Goal: Contribute content

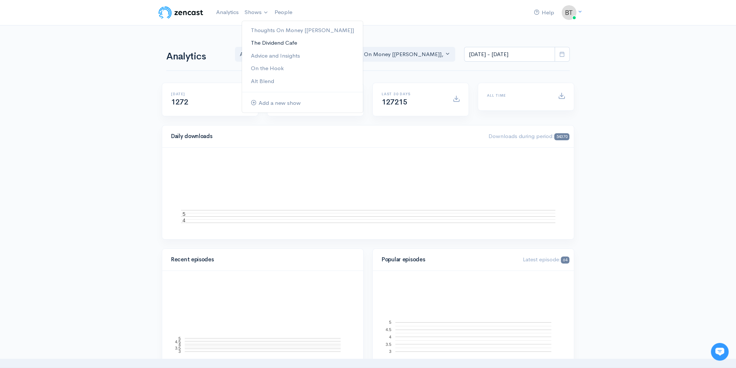
click at [266, 42] on link "The Dividend Cafe" at bounding box center [302, 43] width 121 height 13
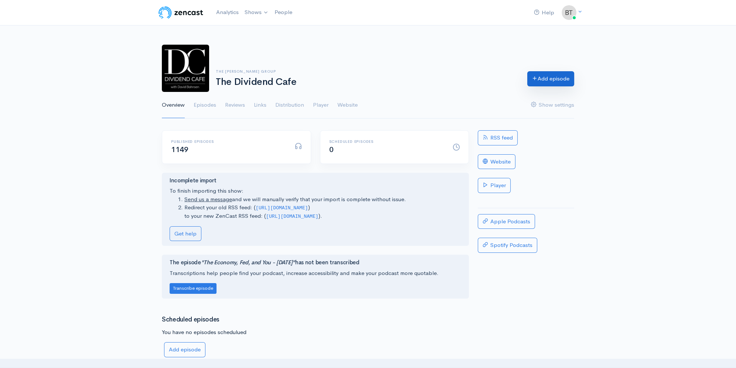
click at [560, 81] on link "Add episode" at bounding box center [550, 78] width 47 height 15
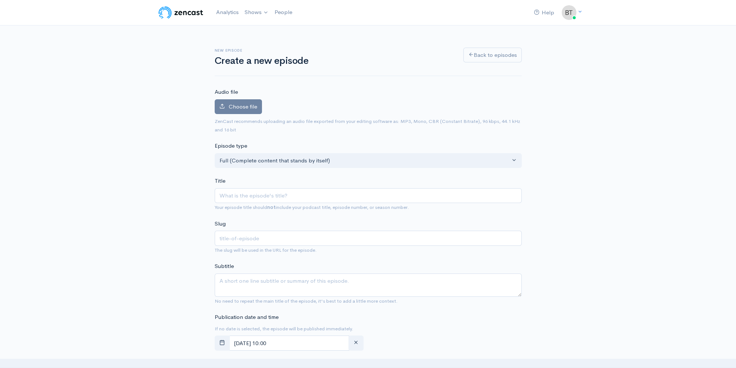
click at [259, 196] on input "Title" at bounding box center [368, 195] width 307 height 15
type input "Finally Some Perfect Clarity about Inflation"
type input "finally-some-perfect-clarity-about-inflation"
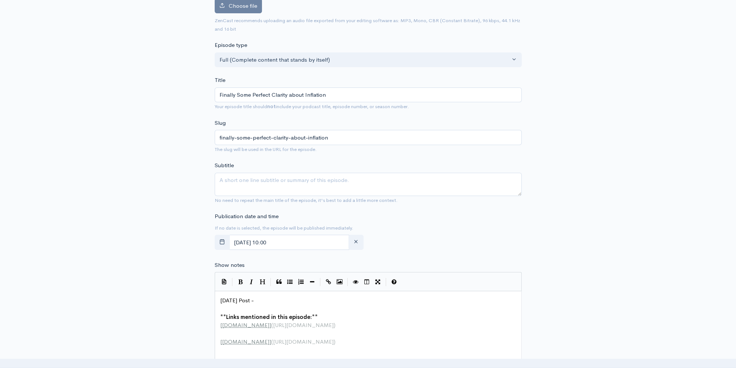
scroll to position [105, 0]
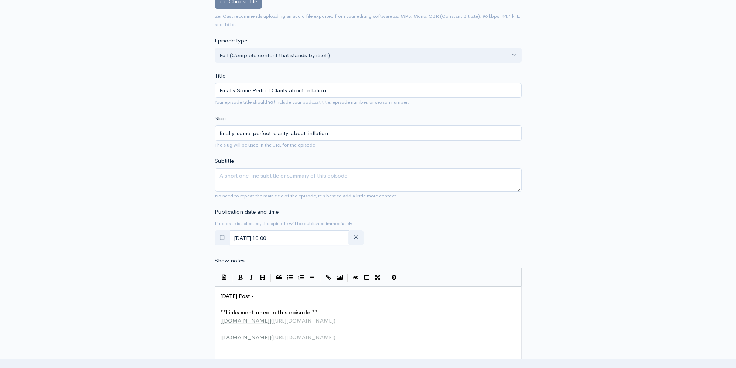
type input "Finally Some Perfect Clarity about Inflation"
click at [298, 238] on input "[DATE] 10:00" at bounding box center [289, 238] width 120 height 15
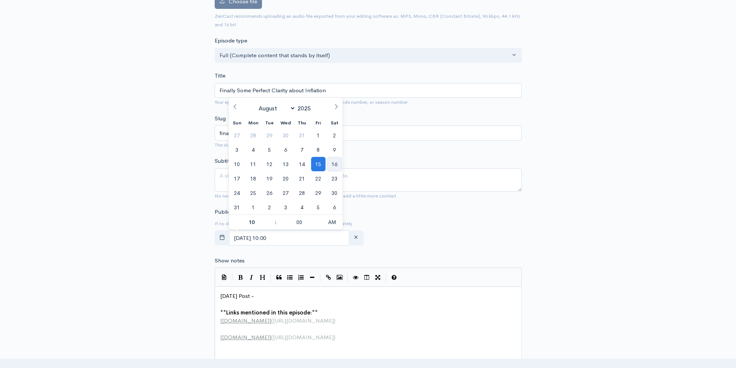
click at [336, 162] on span "16" at bounding box center [334, 164] width 14 height 14
type input "[DATE] 10:00"
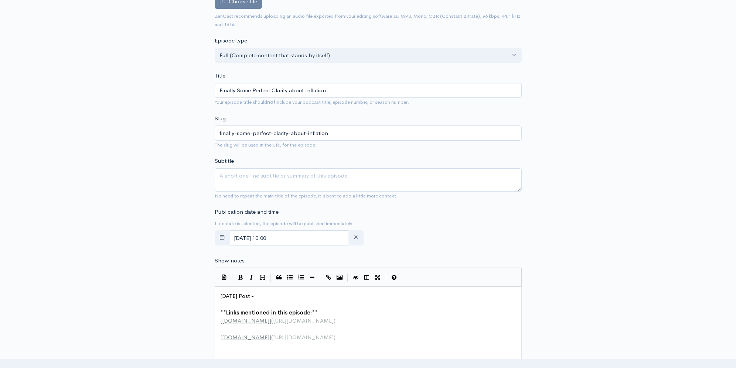
click at [646, 156] on div "New episode Create a new episode Back to episodes Audio file Choose file 0 ZenC…" at bounding box center [368, 286] width 736 height 733
click at [265, 295] on pre "[DATE] Post -" at bounding box center [371, 296] width 304 height 8
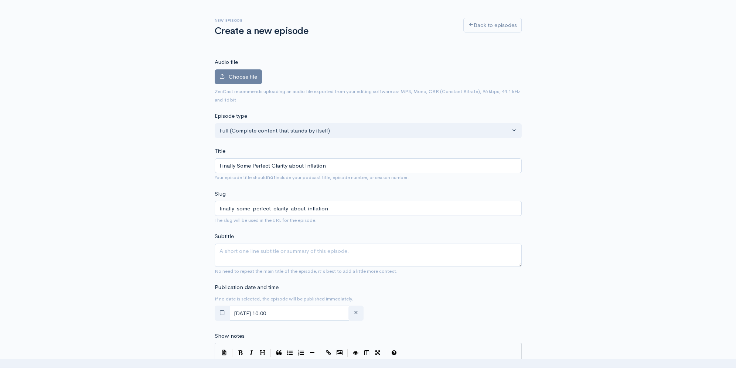
scroll to position [22, 0]
